Goal: Find specific page/section: Find specific page/section

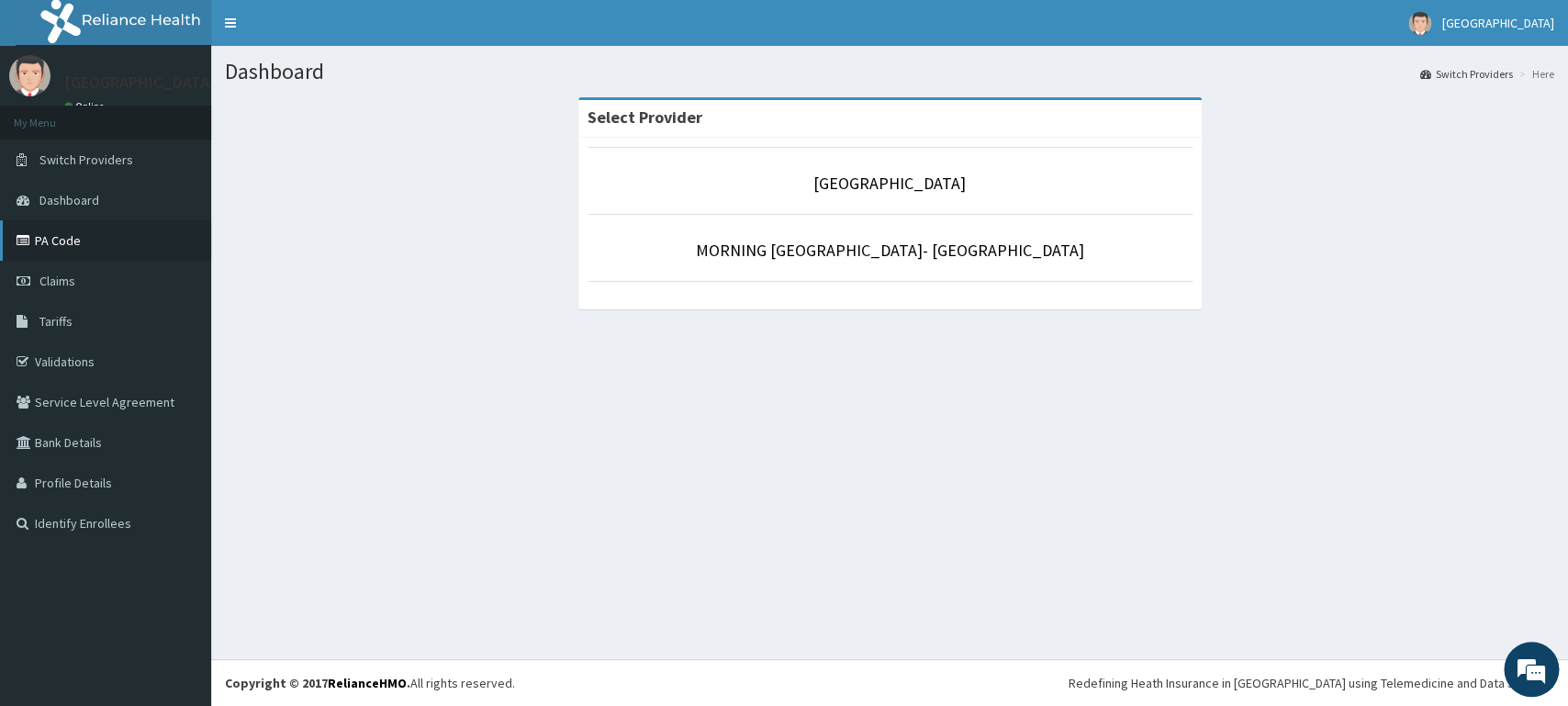
click at [146, 247] on link "PA Code" at bounding box center [105, 240] width 211 height 40
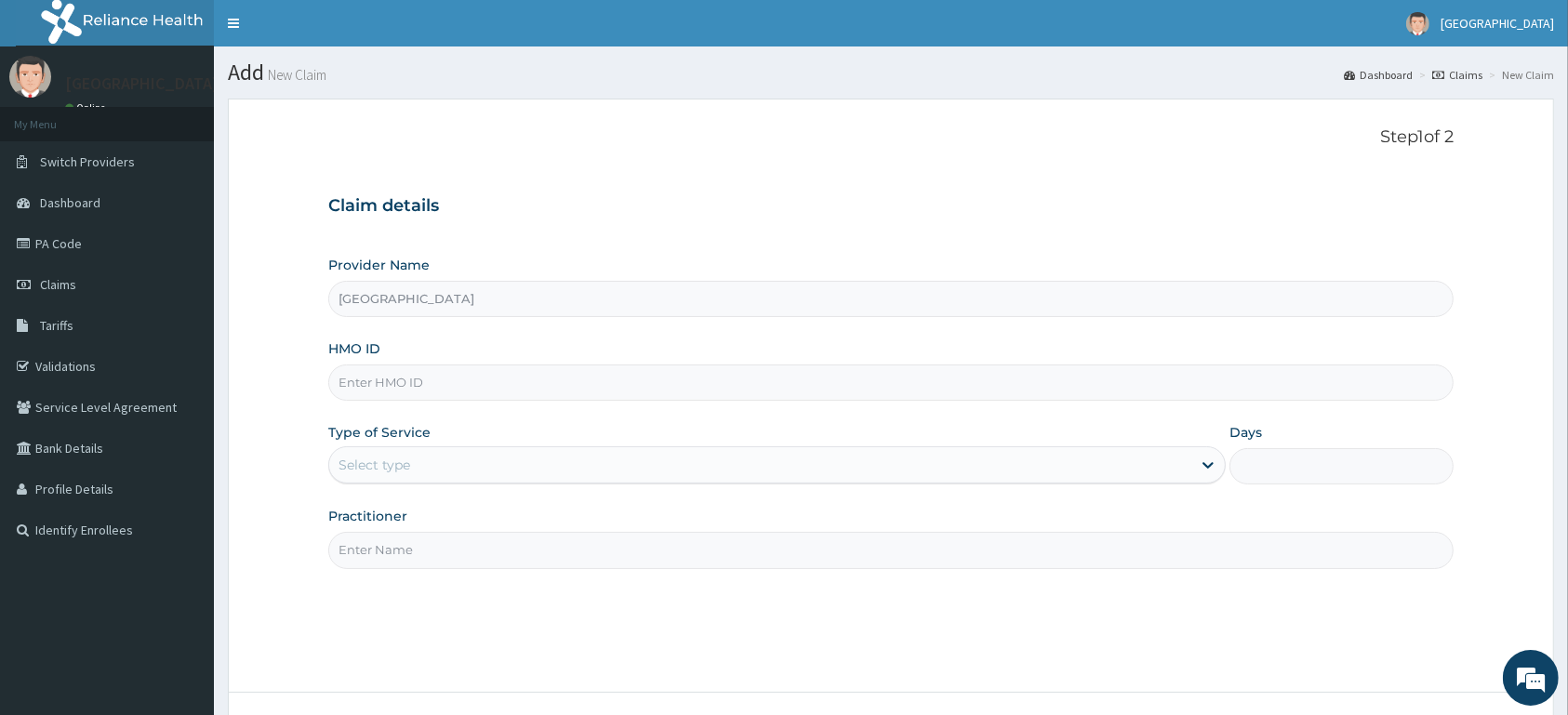
type input "[GEOGRAPHIC_DATA]"
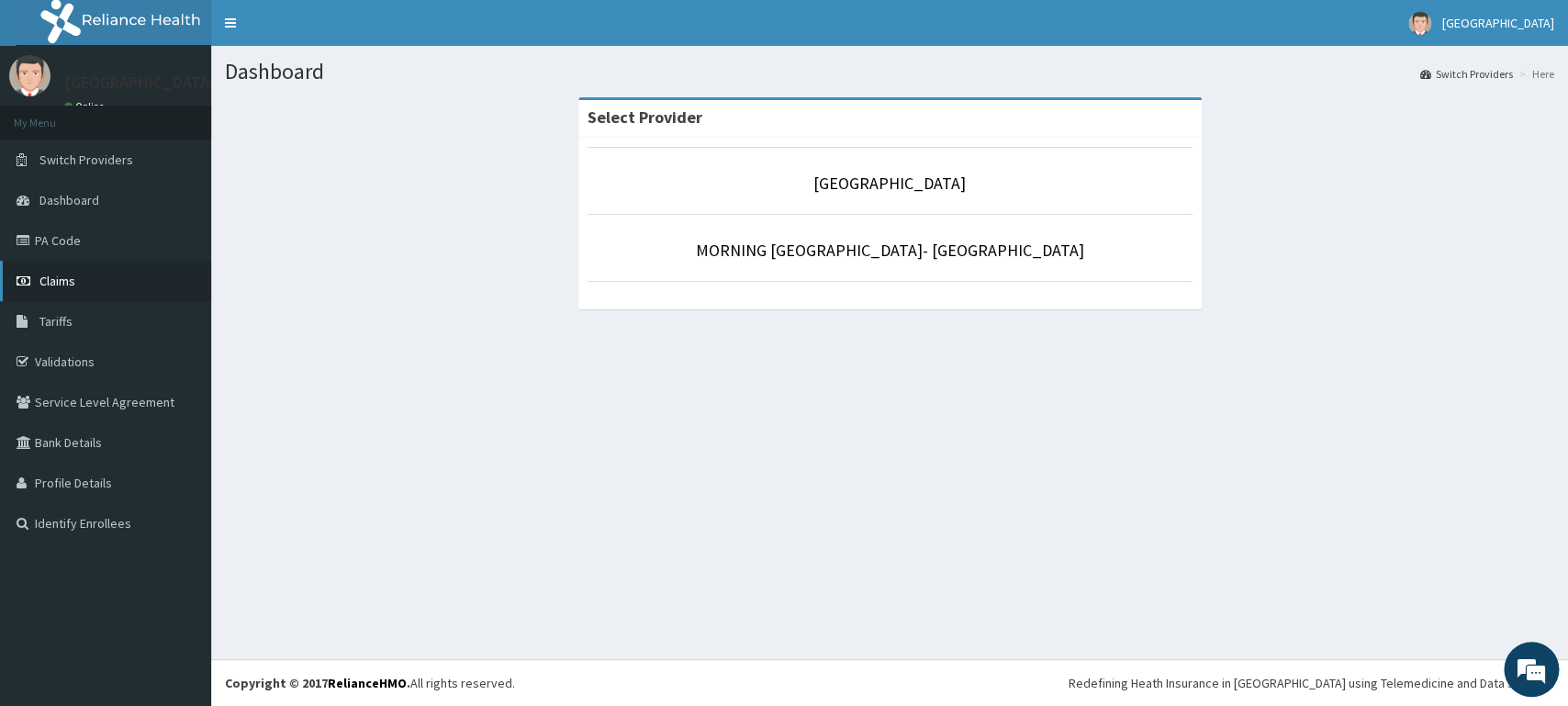
click at [79, 280] on link "Claims" at bounding box center [105, 280] width 211 height 40
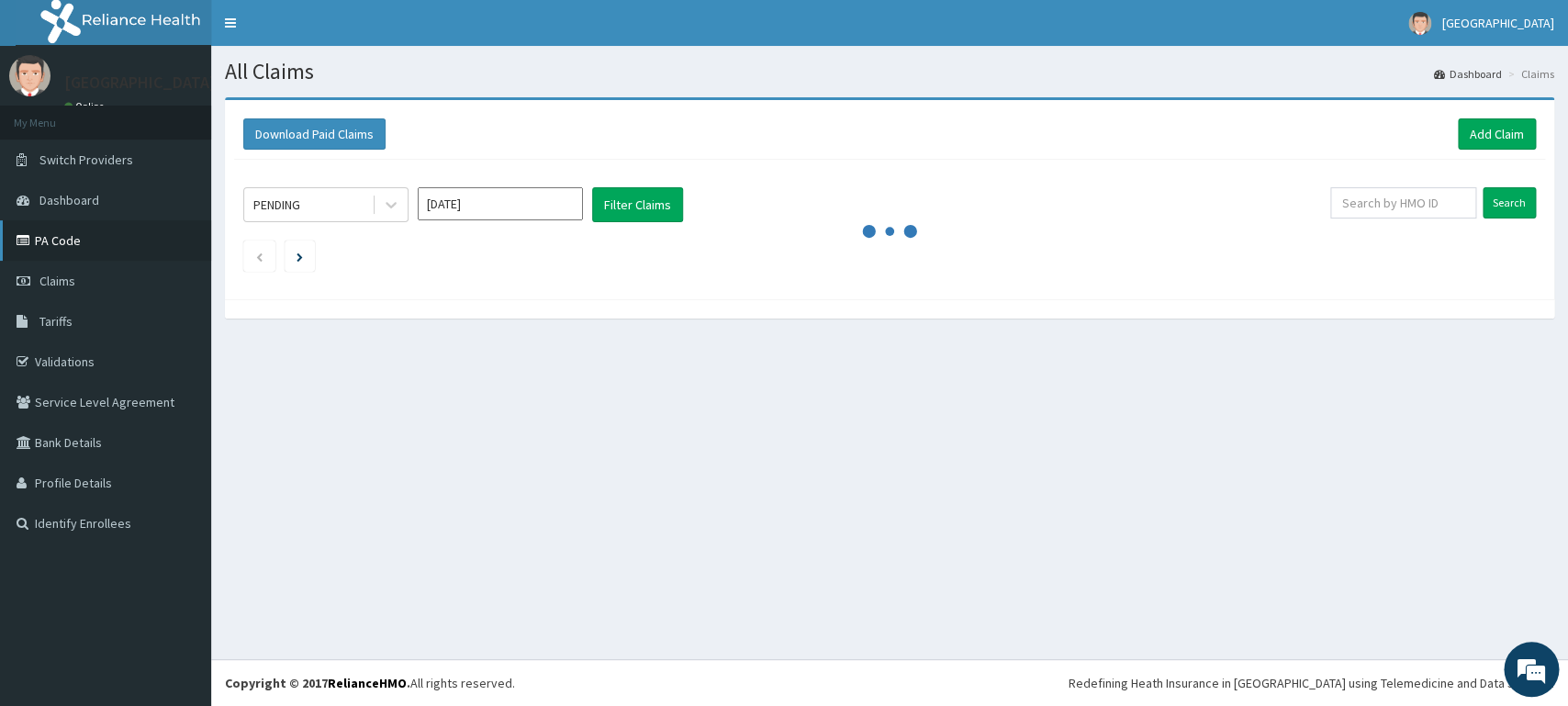
click at [105, 243] on link "PA Code" at bounding box center [105, 240] width 211 height 40
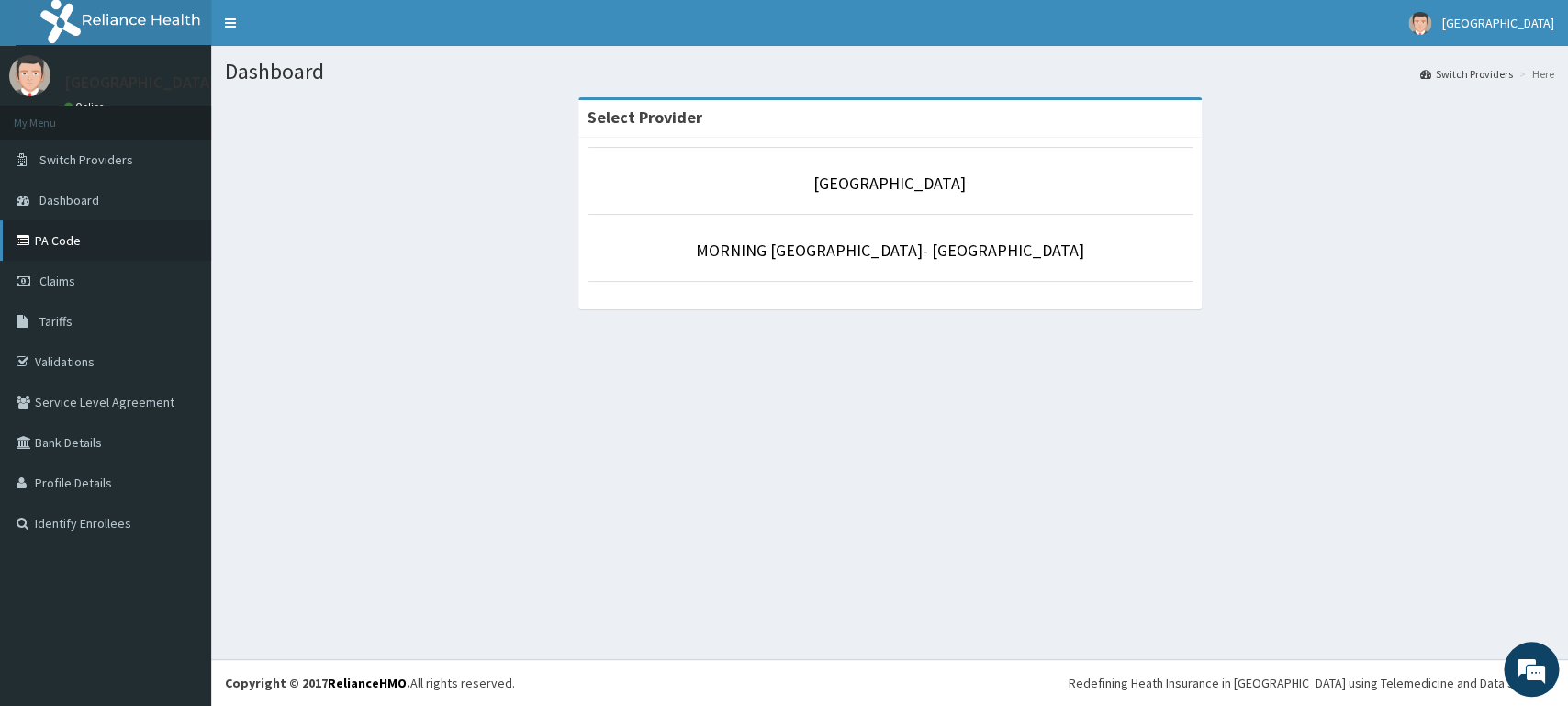
click at [173, 252] on link "PA Code" at bounding box center [105, 240] width 211 height 40
click at [143, 371] on link "Validations" at bounding box center [105, 362] width 211 height 40
